Goal: Information Seeking & Learning: Learn about a topic

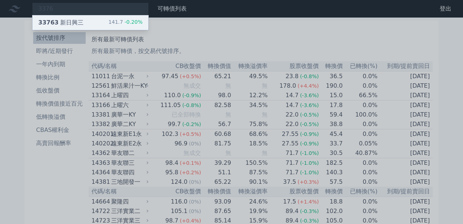
type input "3376"
click at [98, 22] on div "33763 新日興三 141.7 -0.20%" at bounding box center [90, 22] width 116 height 15
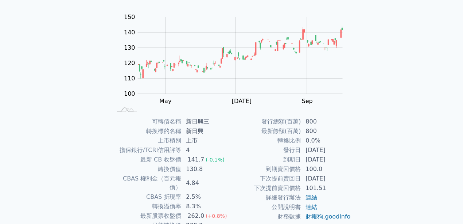
scroll to position [66, 0]
drag, startPoint x: 186, startPoint y: 160, endPoint x: 200, endPoint y: 159, distance: 13.6
click at [200, 159] on div "141.7" at bounding box center [196, 159] width 20 height 9
click at [194, 168] on td "130.8" at bounding box center [207, 168] width 50 height 9
drag, startPoint x: 188, startPoint y: 168, endPoint x: 202, endPoint y: 166, distance: 14.3
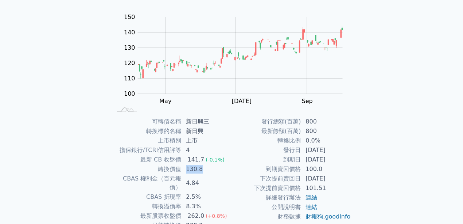
click at [202, 166] on td "130.8" at bounding box center [207, 168] width 50 height 9
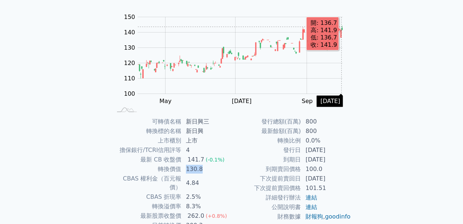
click at [341, 26] on rect "Chart" at bounding box center [240, 55] width 205 height 77
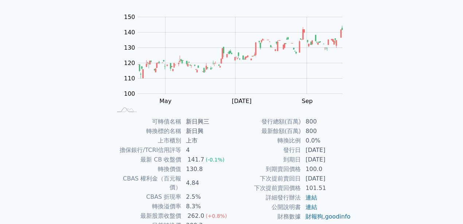
click at [229, 179] on td "4.84" at bounding box center [207, 183] width 50 height 18
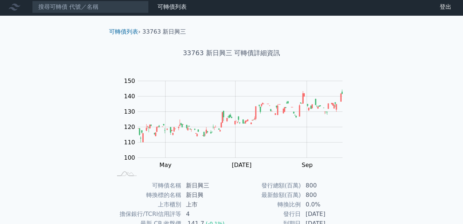
scroll to position [0, 0]
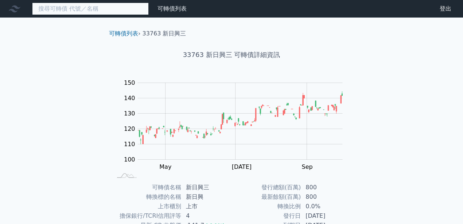
click at [120, 11] on input at bounding box center [90, 9] width 117 height 12
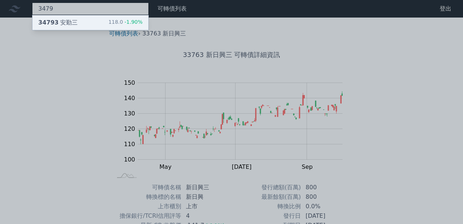
type input "3479"
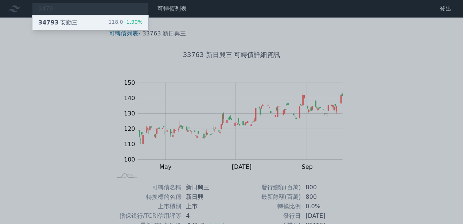
click at [122, 20] on div "118.0 -1.90%" at bounding box center [125, 22] width 34 height 9
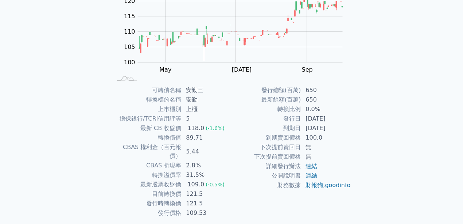
scroll to position [97, 0]
drag, startPoint x: 198, startPoint y: 136, endPoint x: 216, endPoint y: 138, distance: 18.4
click at [216, 137] on td "89.71" at bounding box center [207, 137] width 50 height 9
click at [215, 138] on td "89.71" at bounding box center [207, 137] width 50 height 9
click at [214, 138] on td "89.71" at bounding box center [207, 137] width 50 height 9
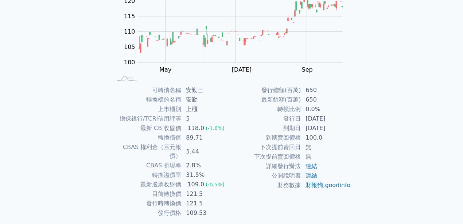
drag, startPoint x: 318, startPoint y: 128, endPoint x: 338, endPoint y: 126, distance: 20.1
click at [338, 126] on td "[DATE]" at bounding box center [326, 127] width 50 height 9
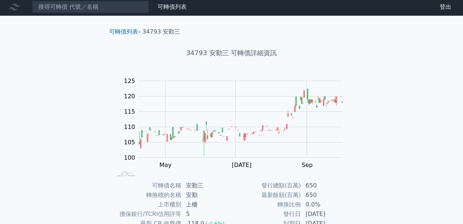
scroll to position [0, 0]
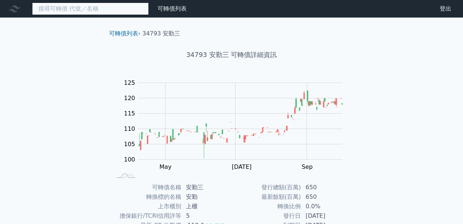
click at [84, 13] on input at bounding box center [90, 9] width 117 height 12
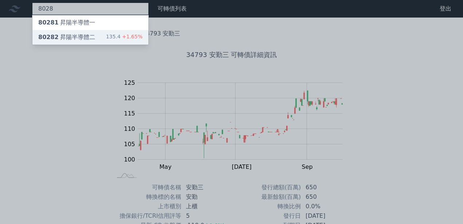
type input "8028"
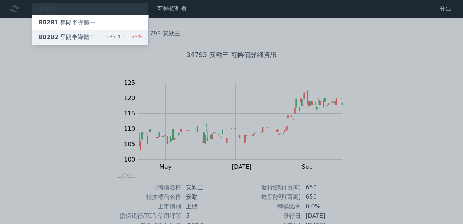
click at [123, 33] on div "135.4 +1.65%" at bounding box center [124, 37] width 36 height 9
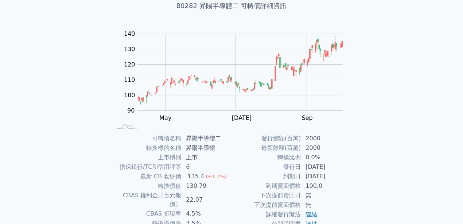
scroll to position [49, 0]
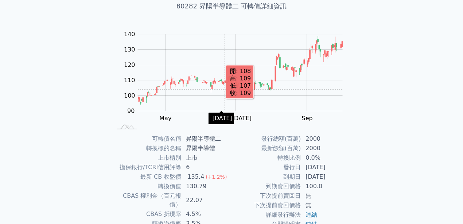
drag, startPoint x: 181, startPoint y: 89, endPoint x: 247, endPoint y: 87, distance: 66.0
click at [255, 87] on g "Zoom Out" at bounding box center [240, 72] width 205 height 77
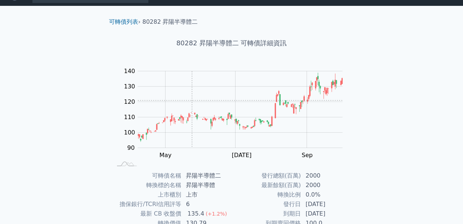
scroll to position [0, 0]
